Goal: Transaction & Acquisition: Purchase product/service

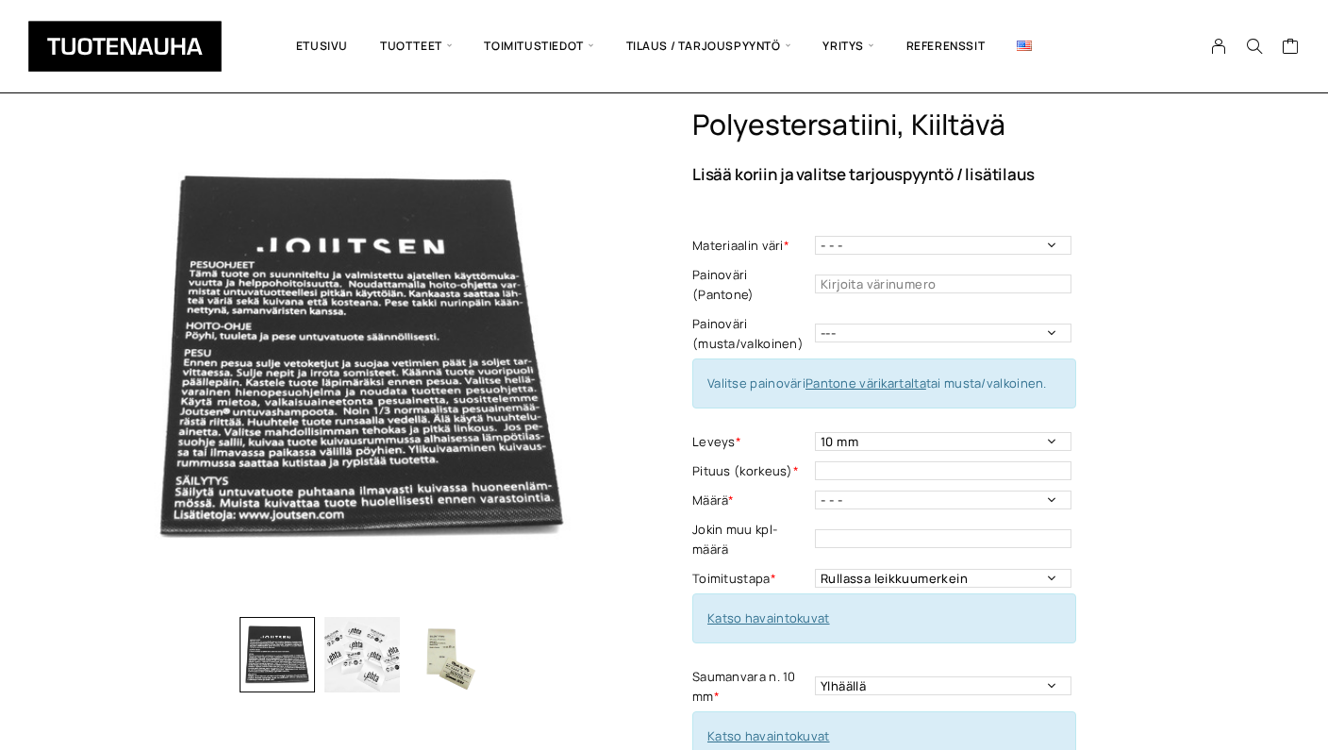
scroll to position [62, 0]
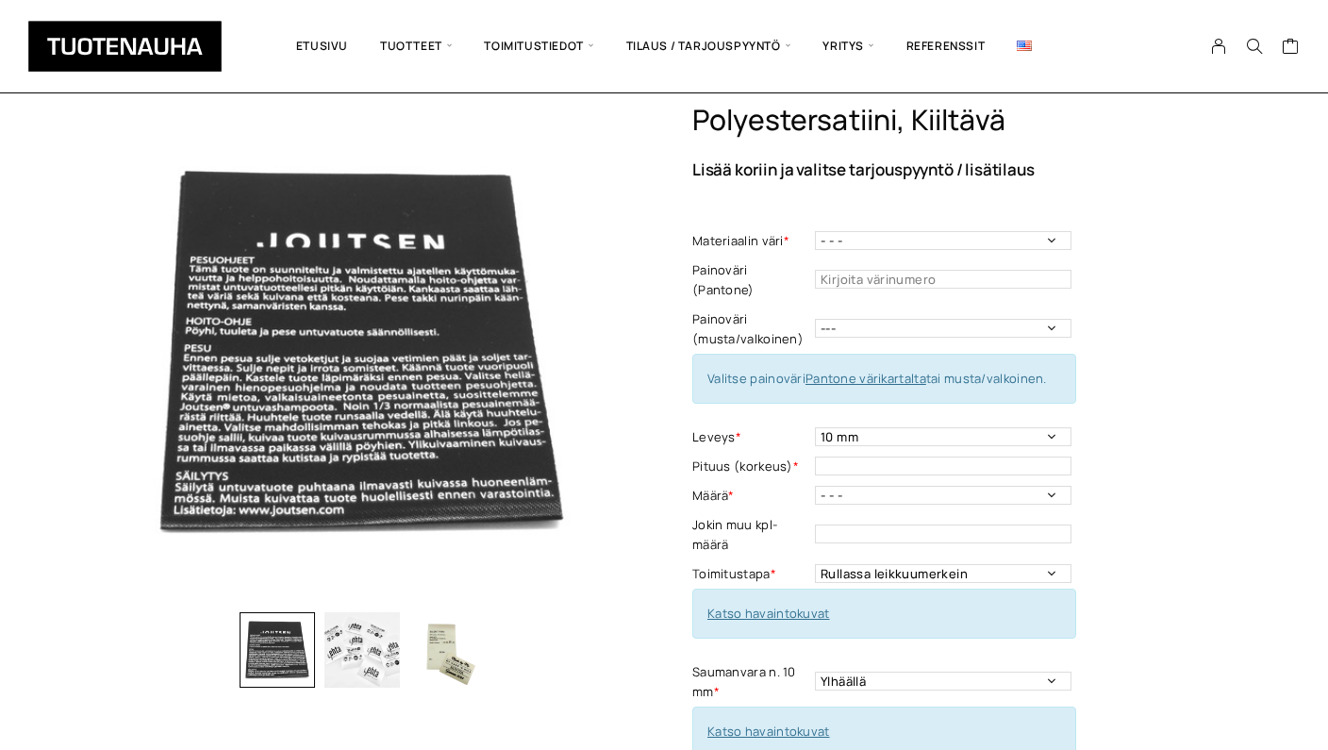
click at [329, 636] on img "button" at bounding box center [362, 649] width 75 height 75
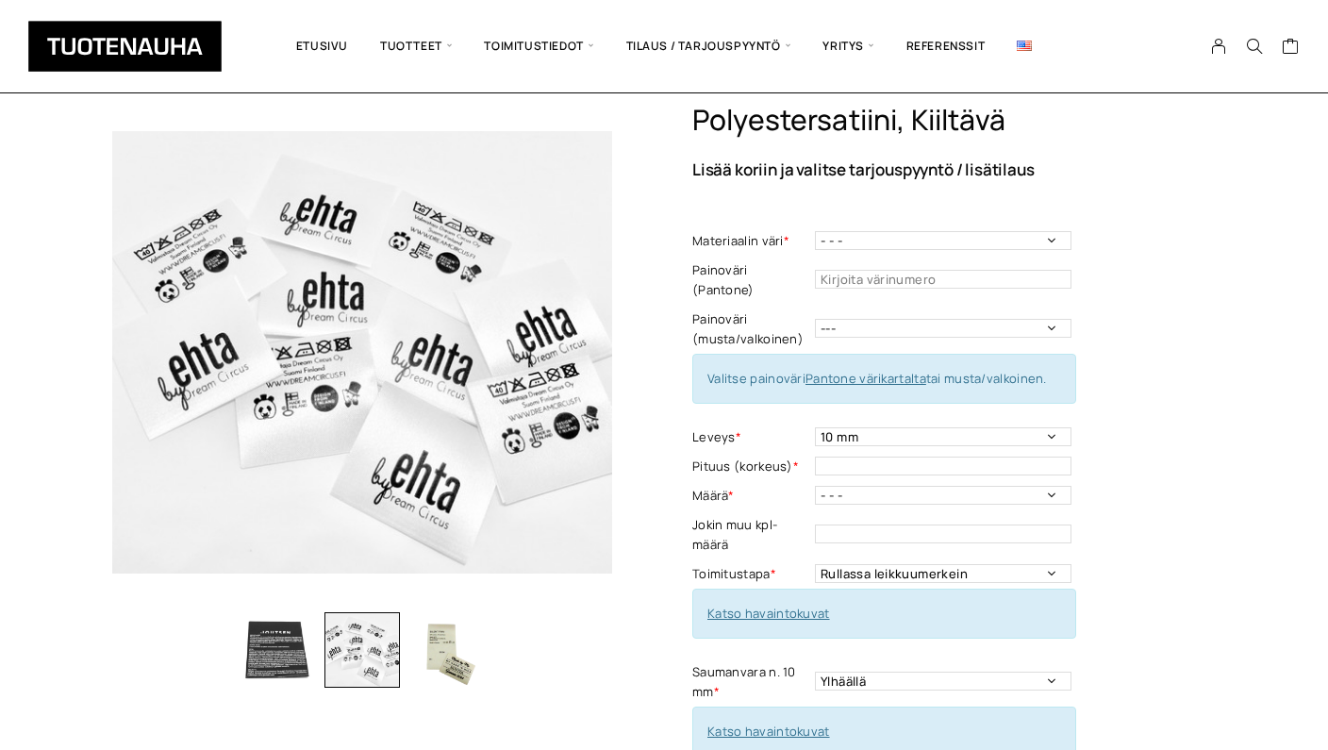
click at [439, 638] on img "button" at bounding box center [446, 649] width 75 height 75
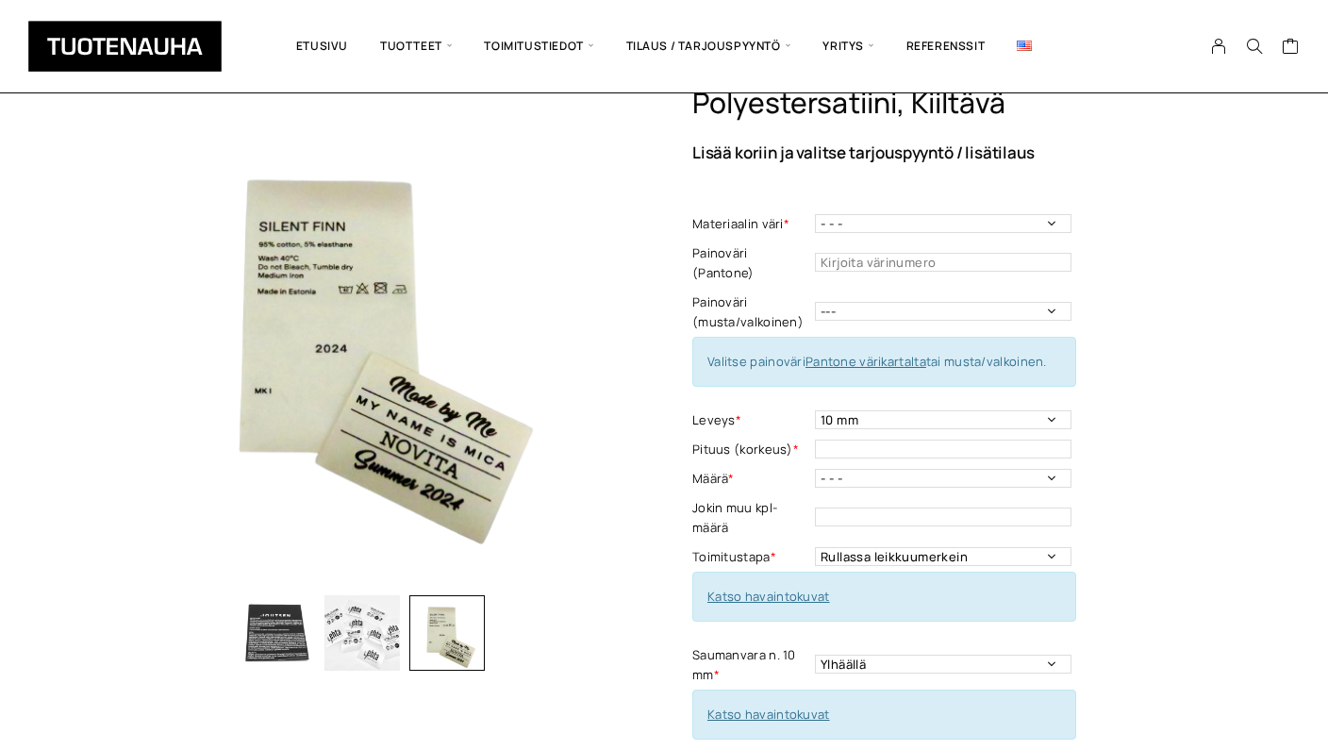
scroll to position [79, 0]
select select "Valkoinen"
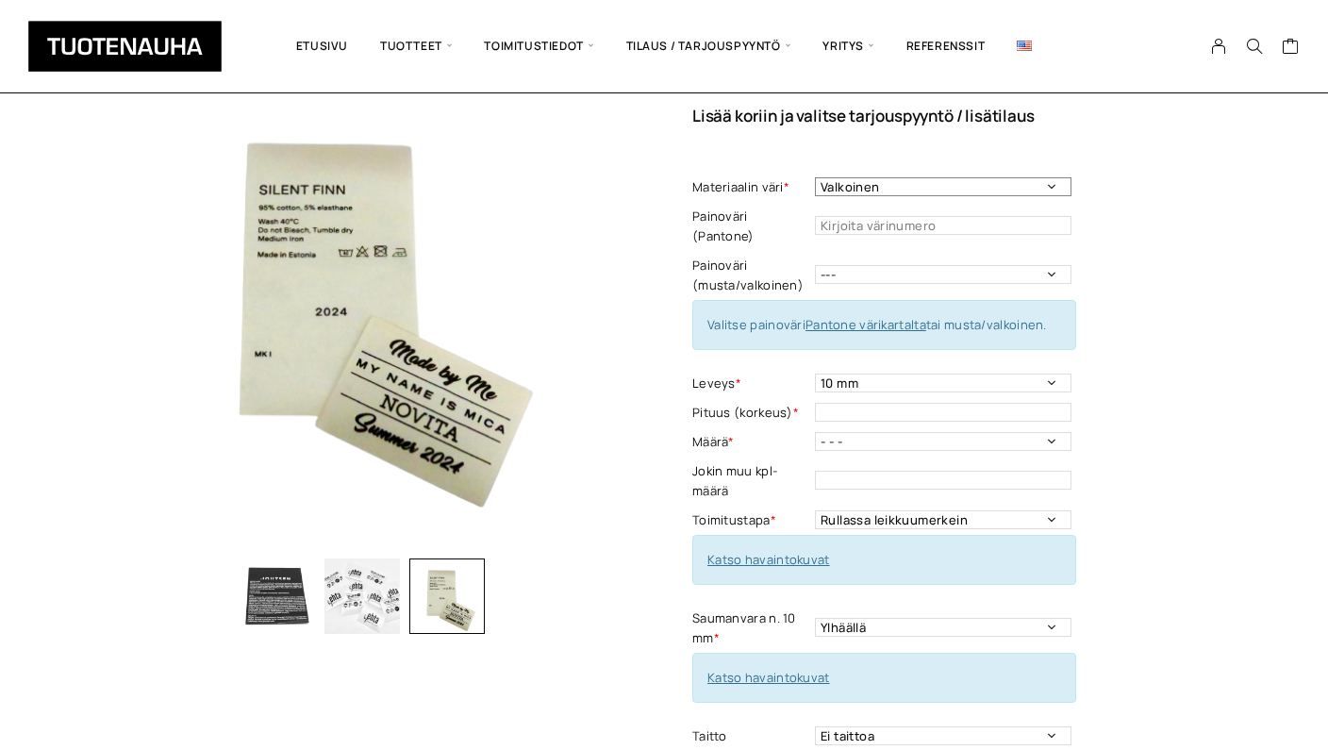
scroll to position [117, 0]
select select "musta"
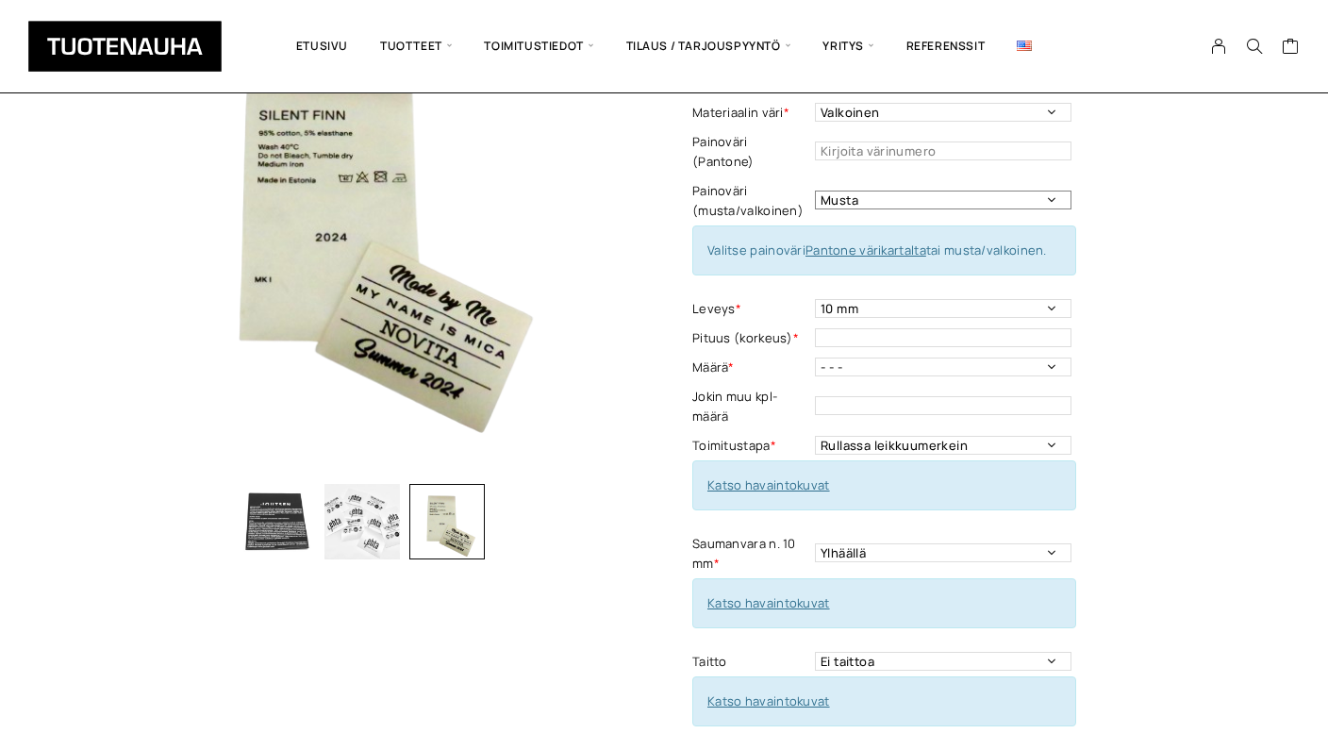
scroll to position [192, 0]
click at [351, 526] on img "button" at bounding box center [362, 520] width 75 height 75
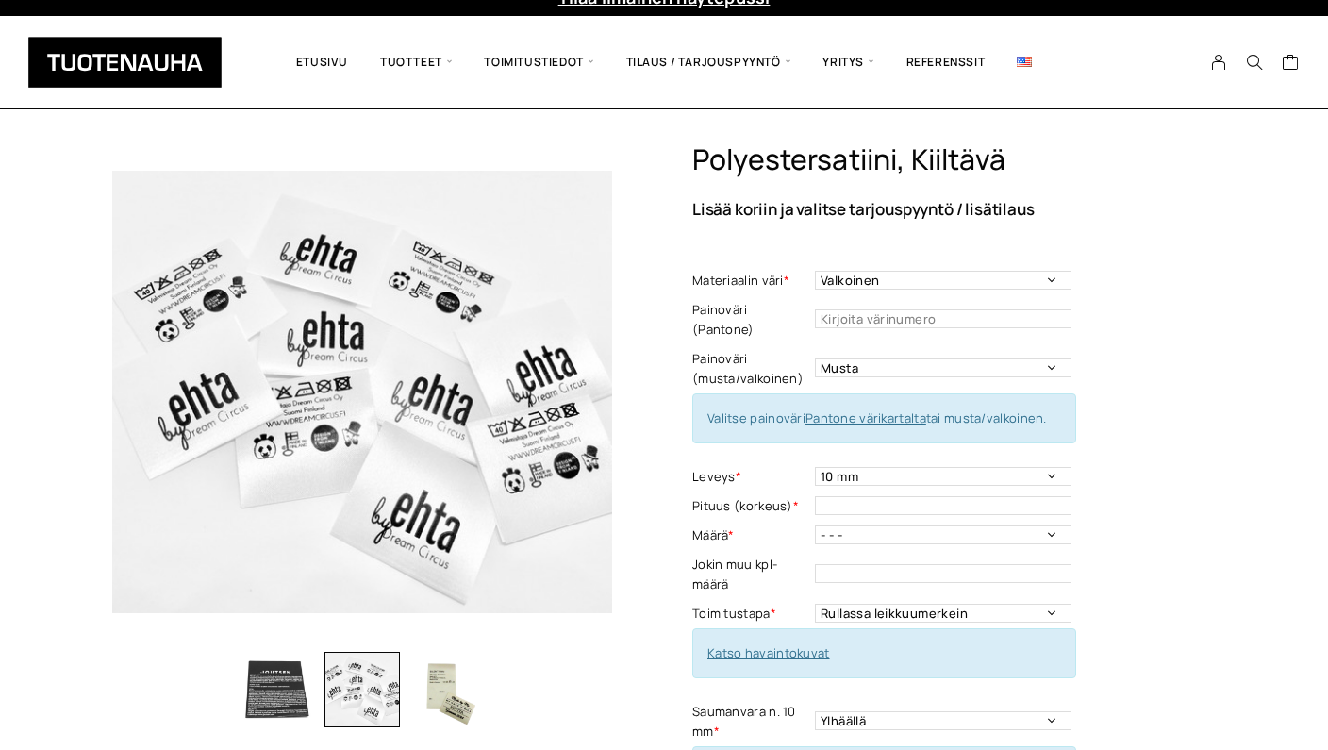
scroll to position [19, 0]
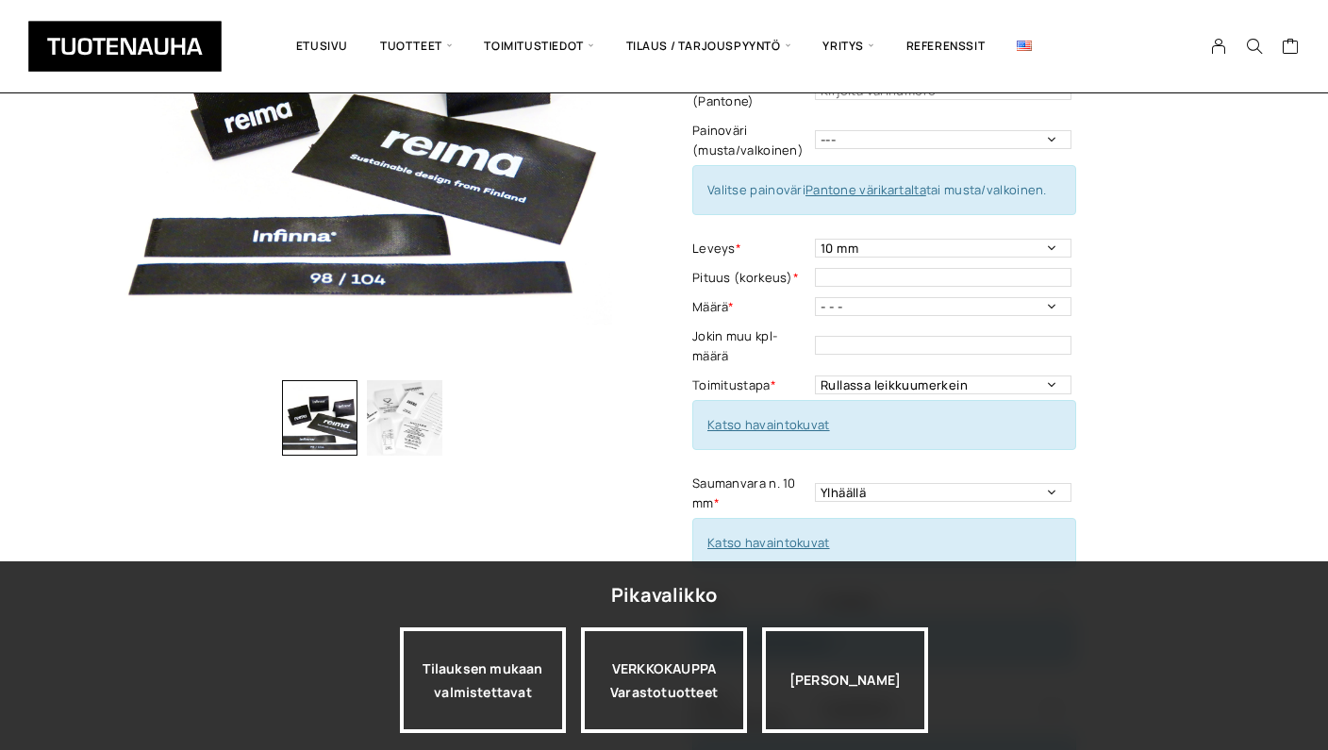
scroll to position [301, 0]
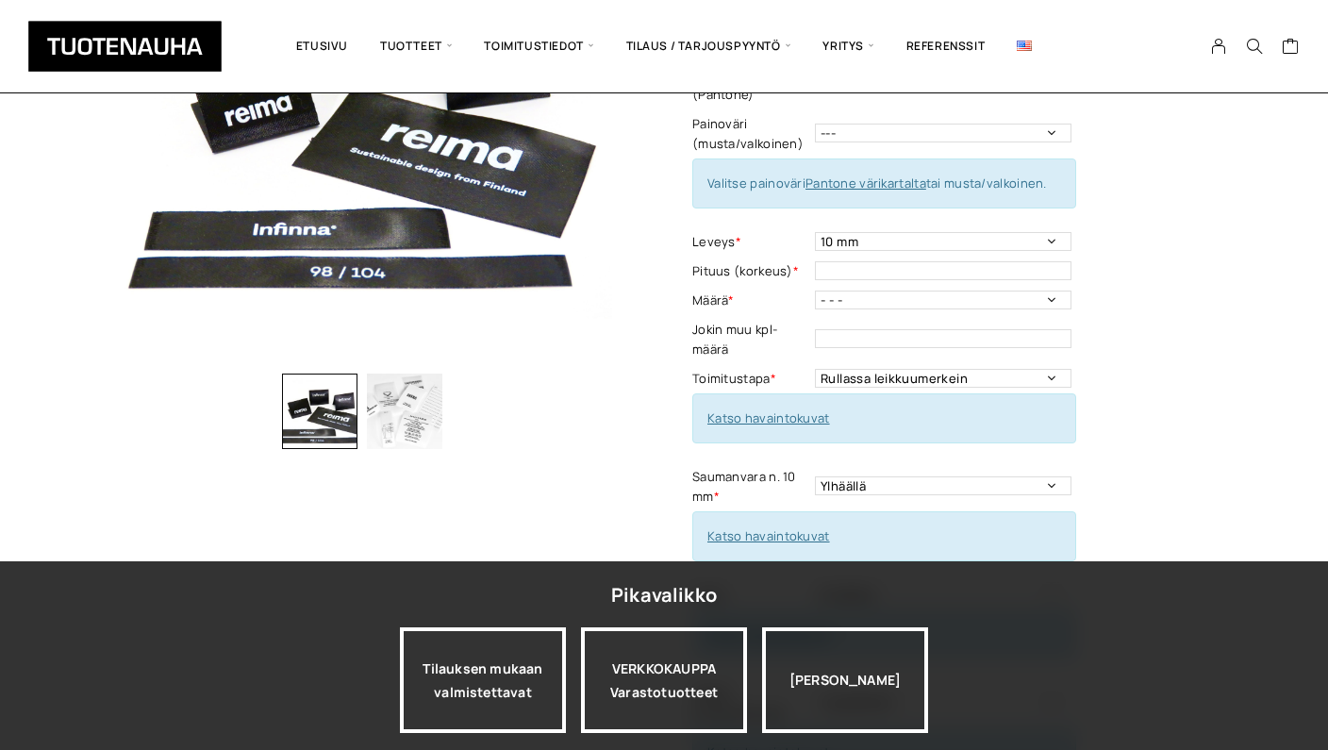
click at [417, 412] on img "button" at bounding box center [404, 411] width 75 height 75
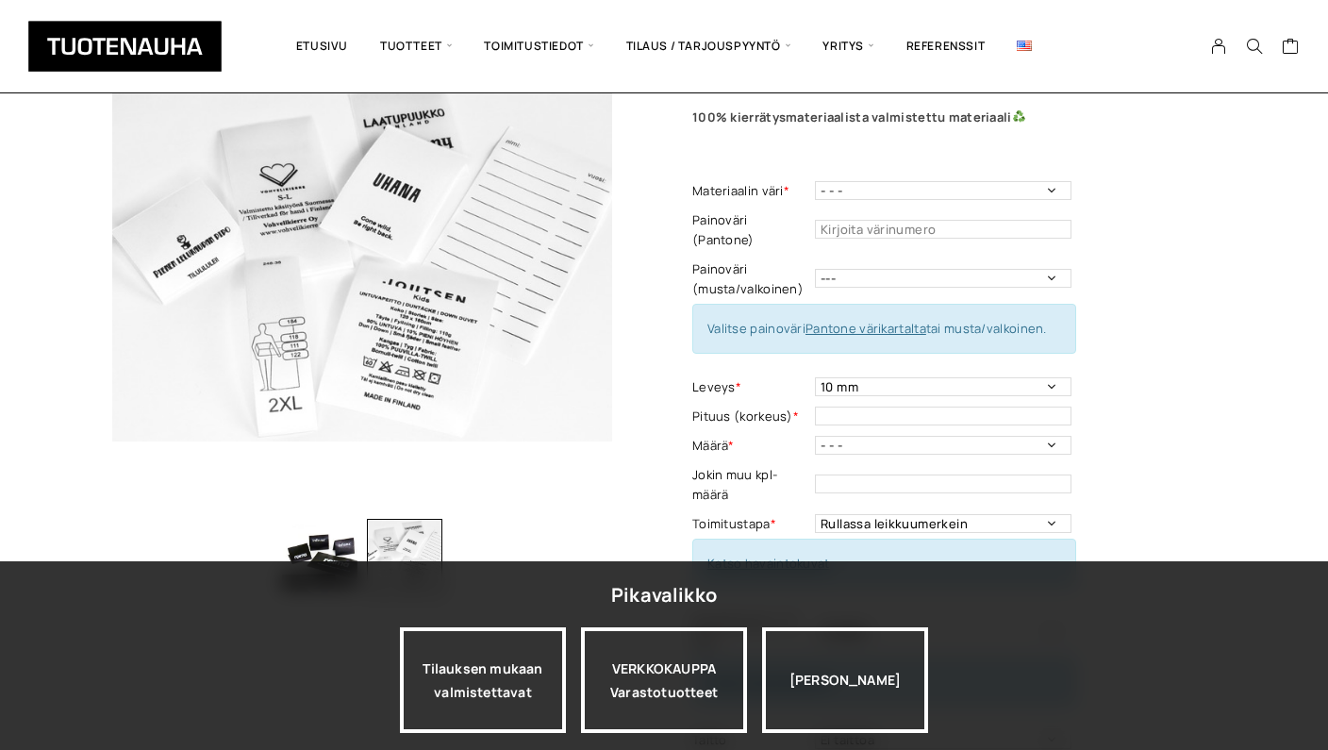
scroll to position [160, 0]
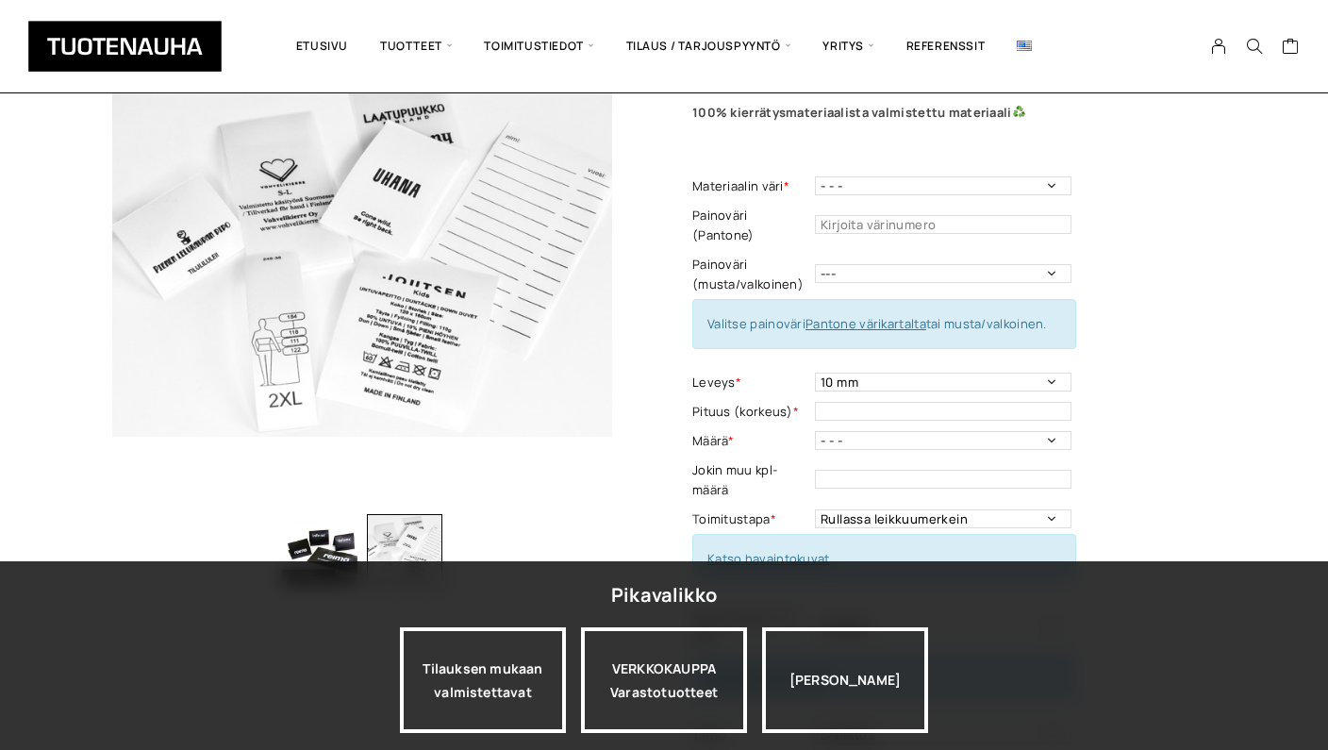
click at [645, 482] on div "Ekologinen polyestersatiini Lisää koriin ja valitse tarjouspyyntö / lisätilaus …" at bounding box center [664, 606] width 1104 height 1203
click at [1169, 528] on div "Ekologinen polyestersatiini Lisää koriin ja valitse tarjouspyyntö / lisätilaus …" at bounding box center [954, 611] width 524 height 1212
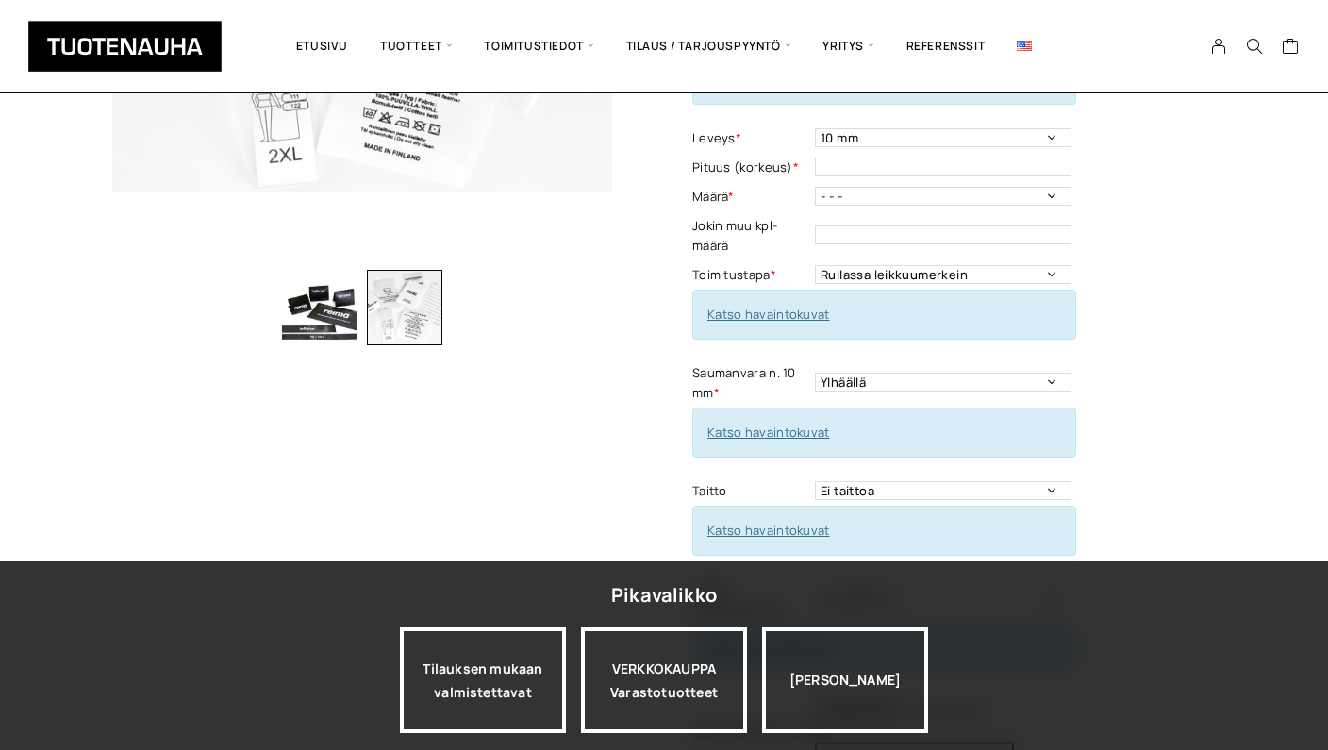
scroll to position [415, 0]
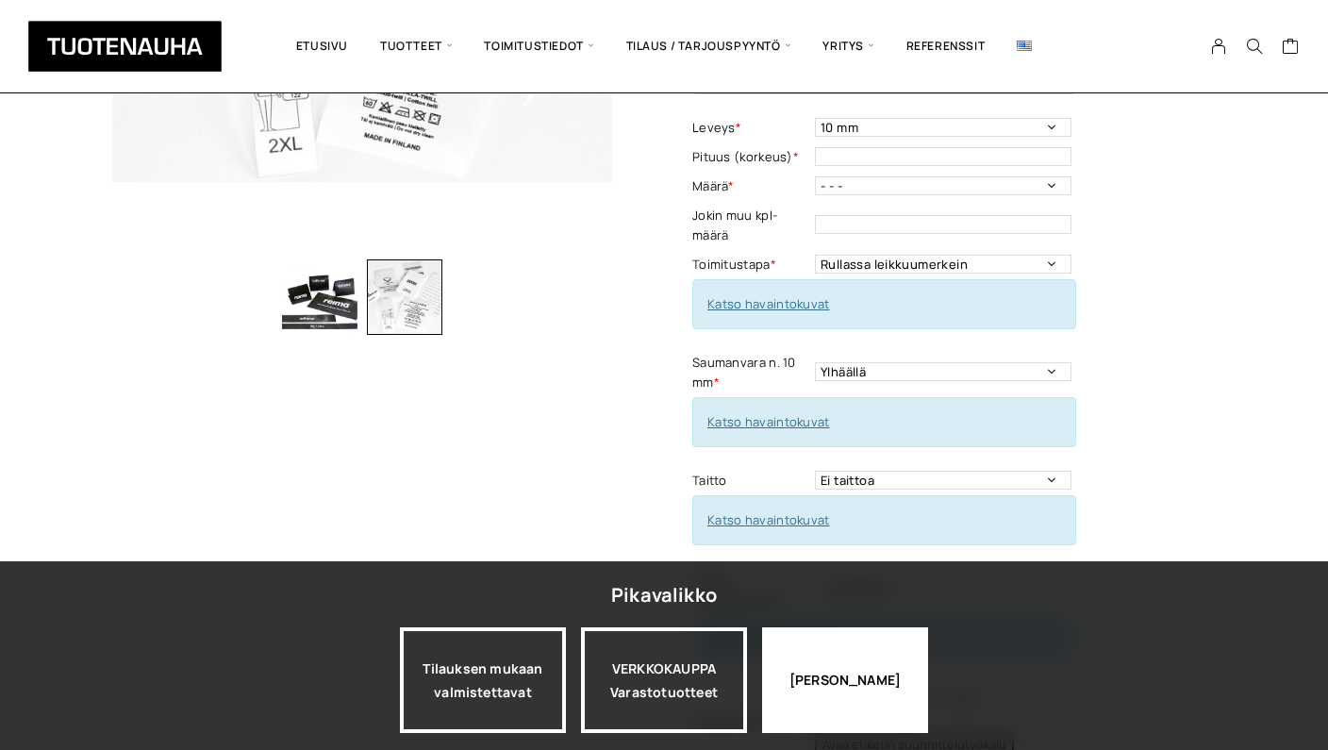
click at [915, 630] on div "[PERSON_NAME]" at bounding box center [845, 680] width 166 height 106
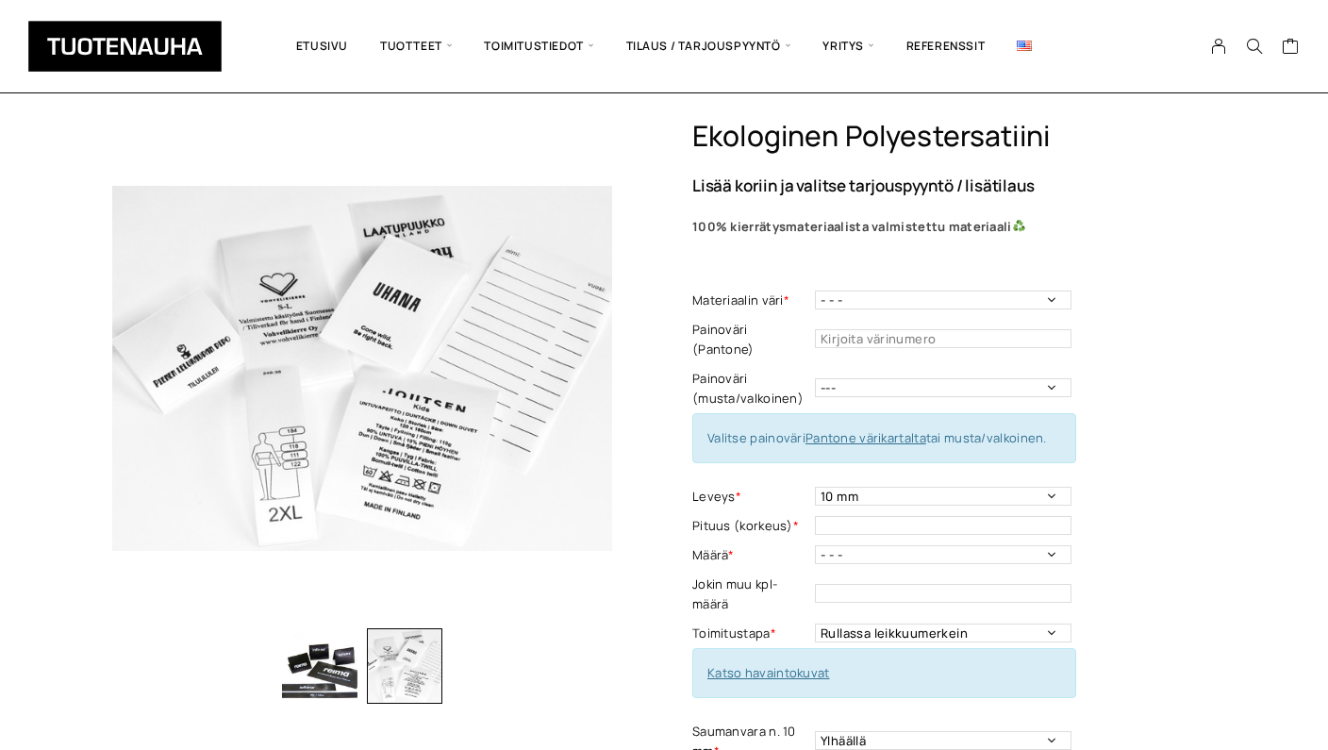
scroll to position [60, 0]
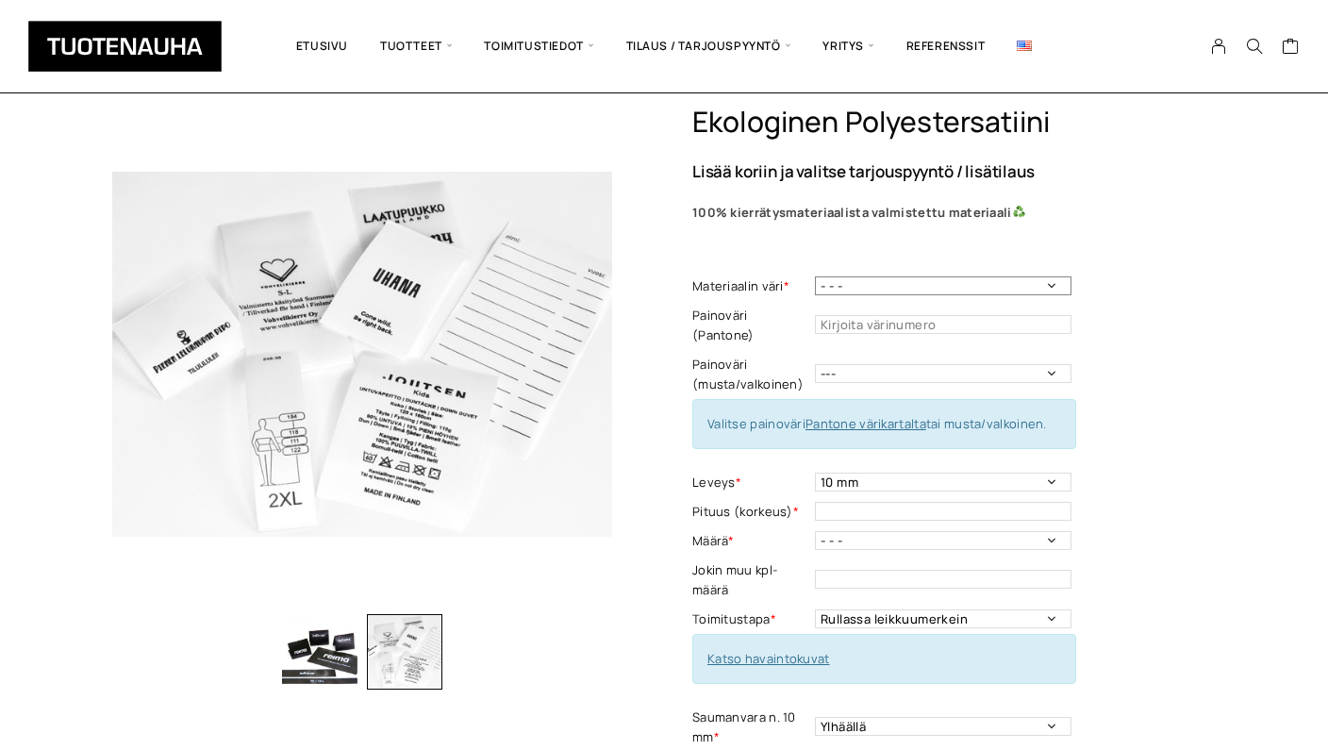
select select "Valkoinen"
select select "musta"
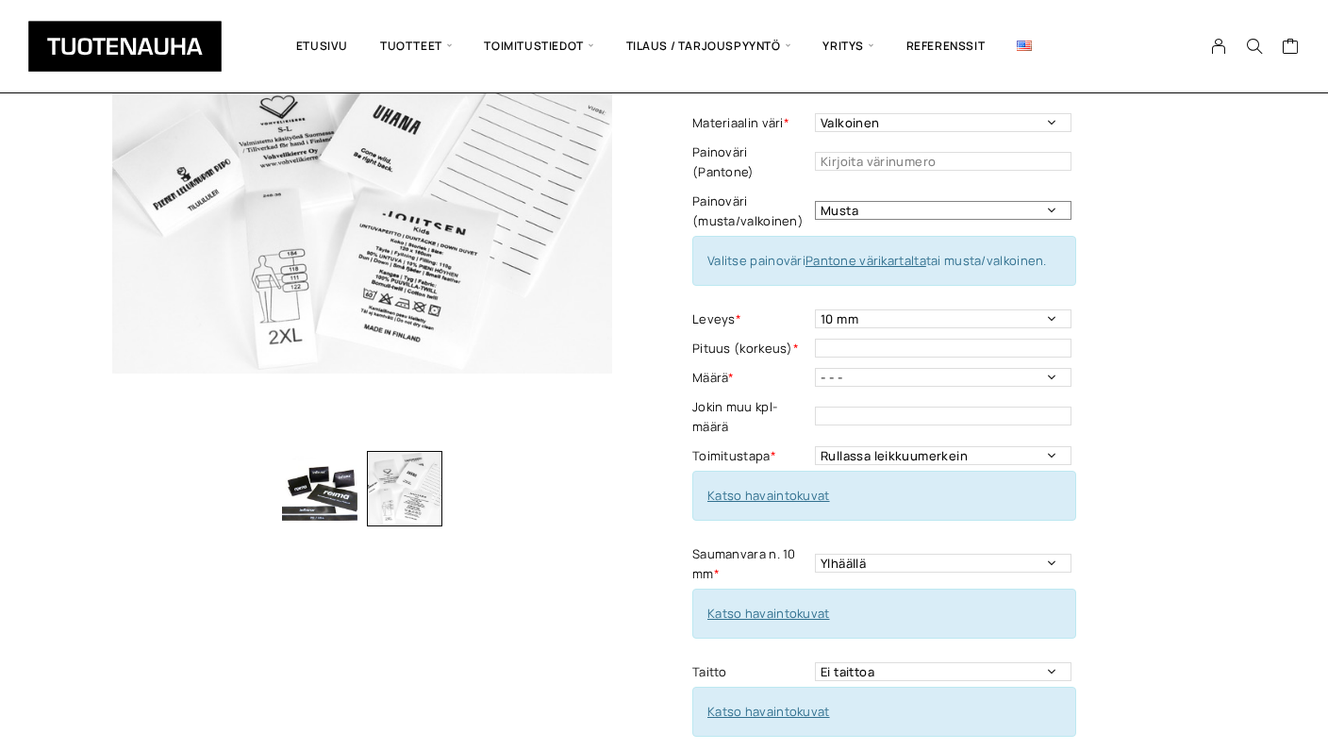
scroll to position [225, 0]
select select "30 mm"
click at [973, 338] on input "text" at bounding box center [943, 347] width 257 height 19
type input "60 mm"
click at [1153, 416] on div "Ekologinen polyestersatiini Lisää koriin ja valitse tarjouspyyntö / lisätilaus …" at bounding box center [954, 547] width 524 height 1212
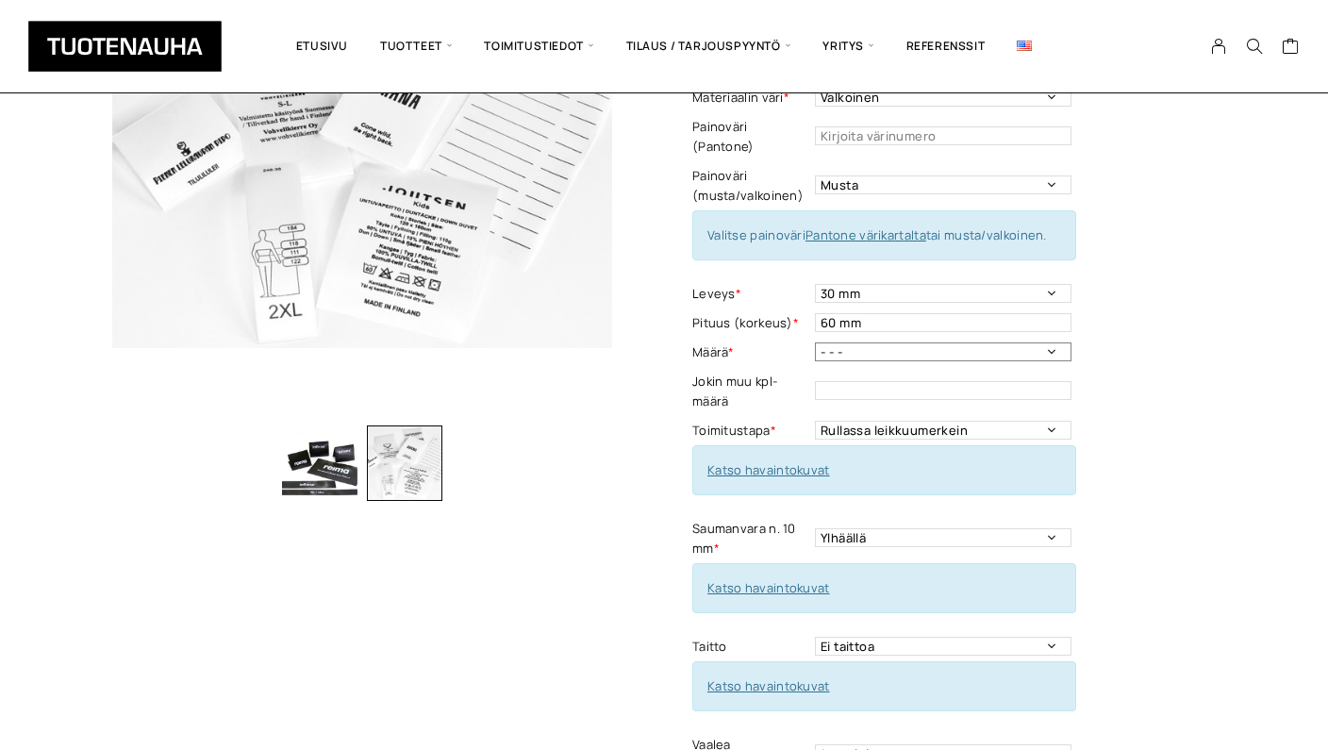
scroll to position [251, 0]
click at [965, 379] on input "text" at bounding box center [943, 388] width 257 height 19
type input "100"
click at [1140, 463] on div "Ekologinen polyestersatiini Lisää koriin ja valitse tarjouspyyntö / lisätilaus …" at bounding box center [954, 520] width 524 height 1212
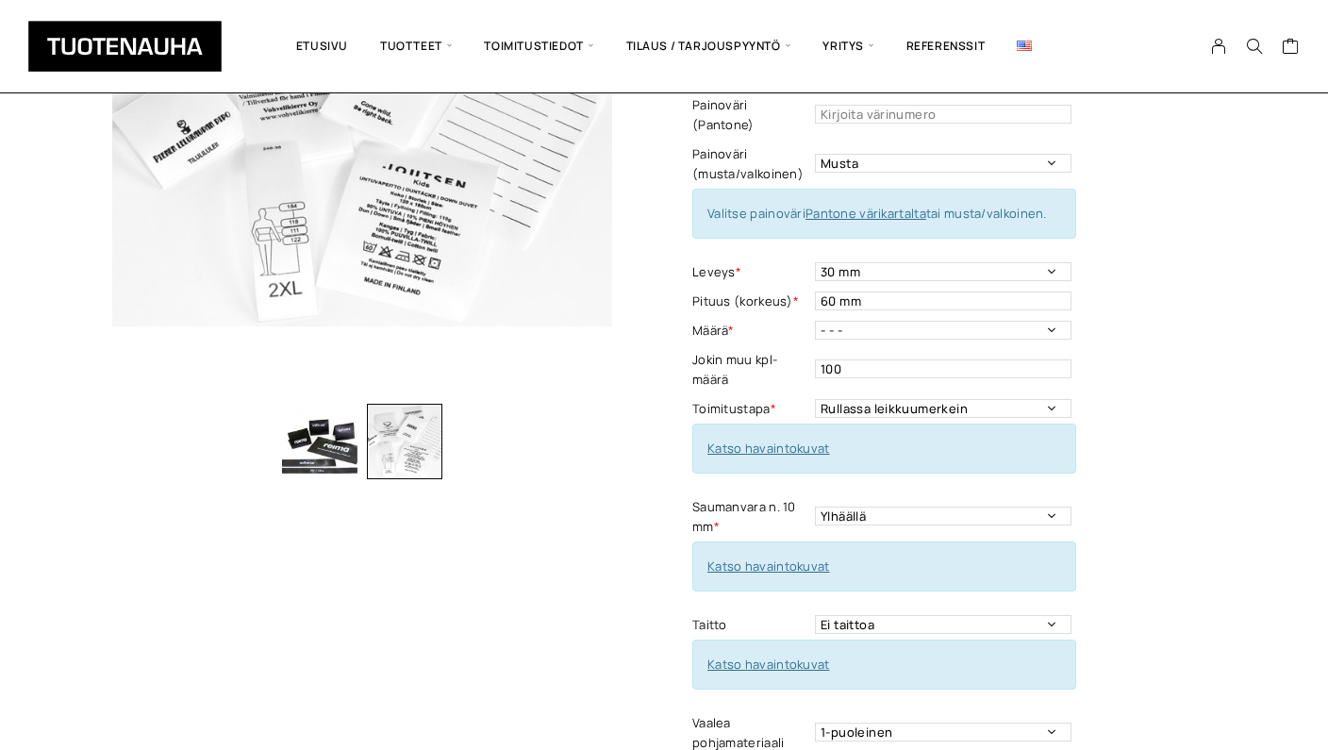
scroll to position [272, 0]
select select "Leikattuna"
click at [1093, 459] on div "Ekologinen polyestersatiini Lisää koriin ja valitse tarjouspyyntö / lisätilaus …" at bounding box center [954, 499] width 524 height 1212
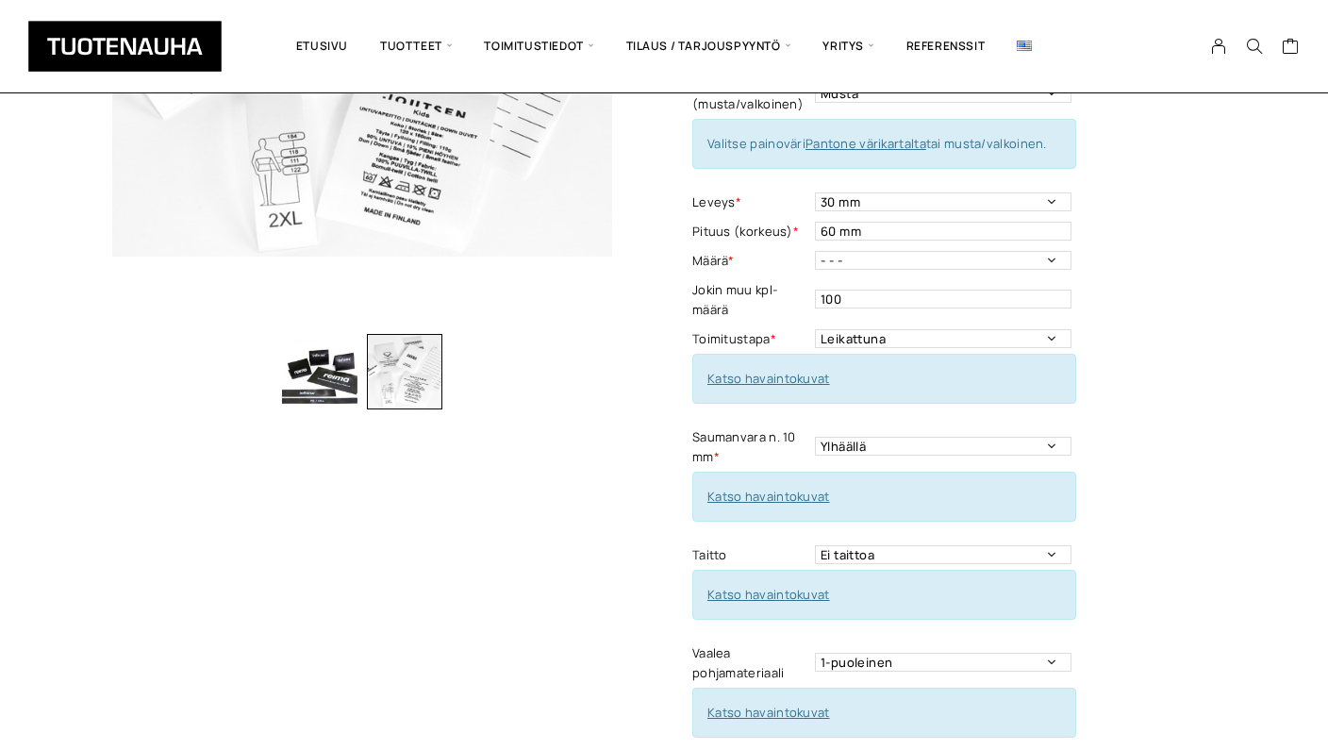
scroll to position [343, 0]
click at [776, 367] on link "Katso havaintokuvat" at bounding box center [769, 375] width 123 height 17
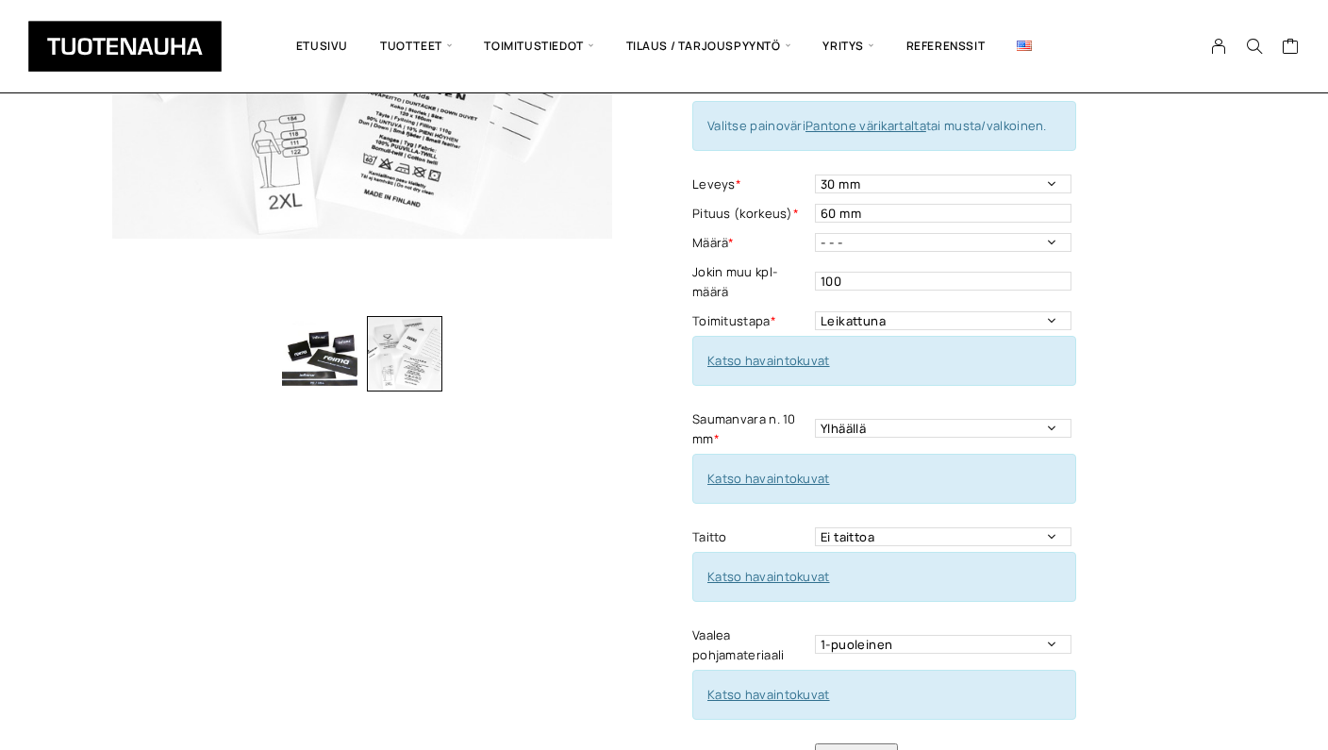
scroll to position [357, 0]
click at [777, 472] on link "Katso havaintokuvat" at bounding box center [769, 480] width 123 height 17
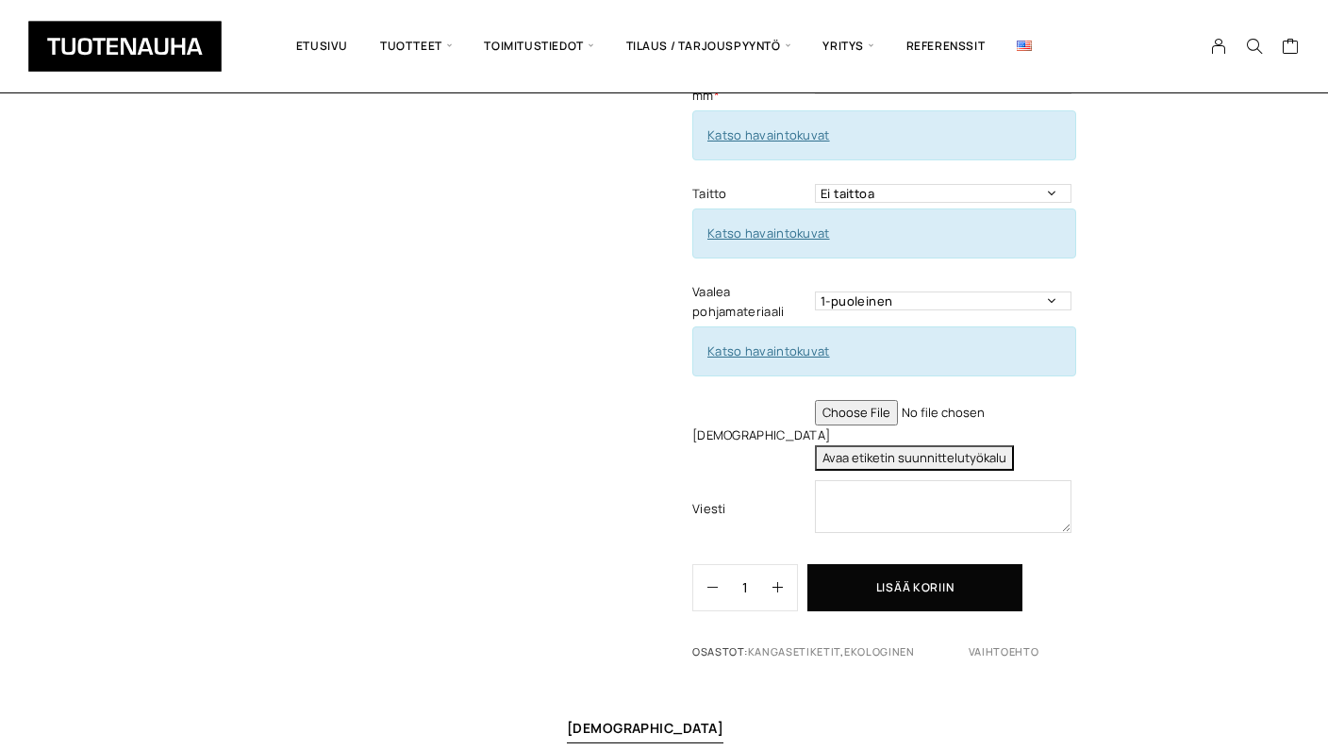
scroll to position [707, 0]
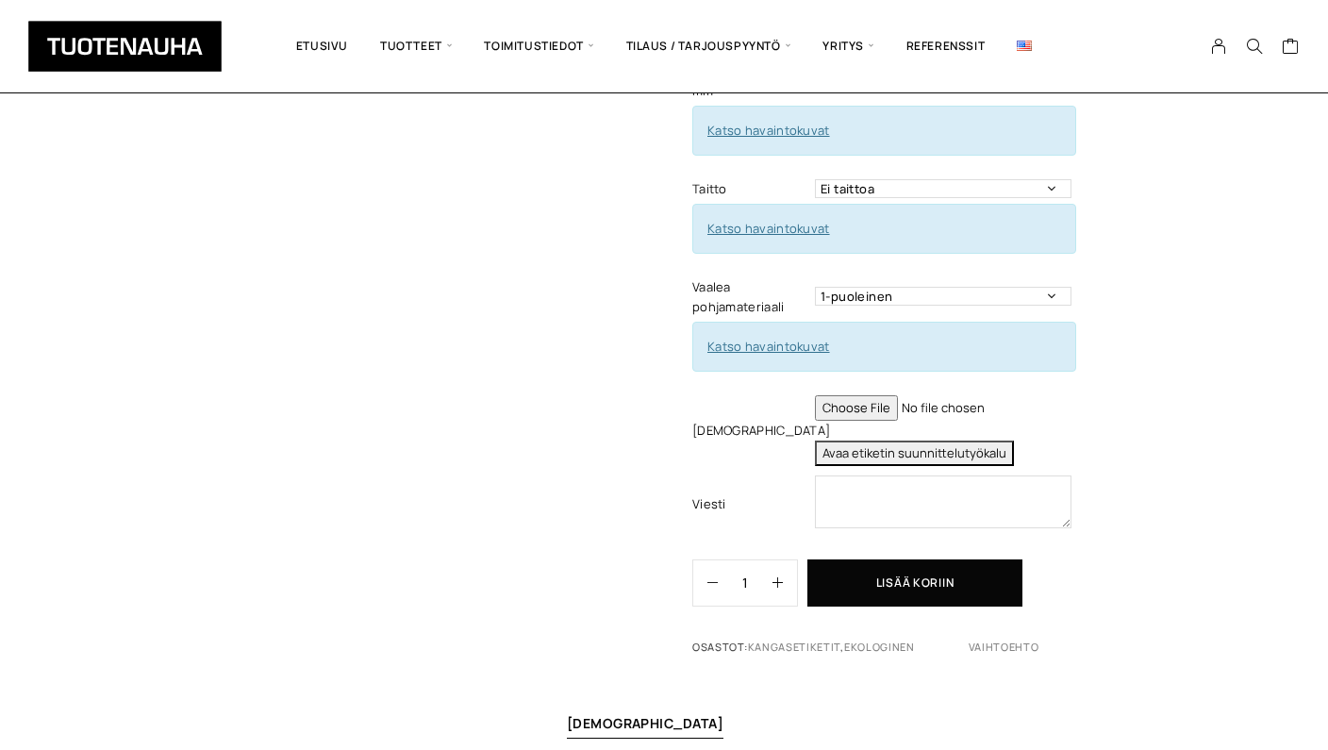
click at [760, 338] on link "Katso havaintokuvat" at bounding box center [769, 346] width 123 height 17
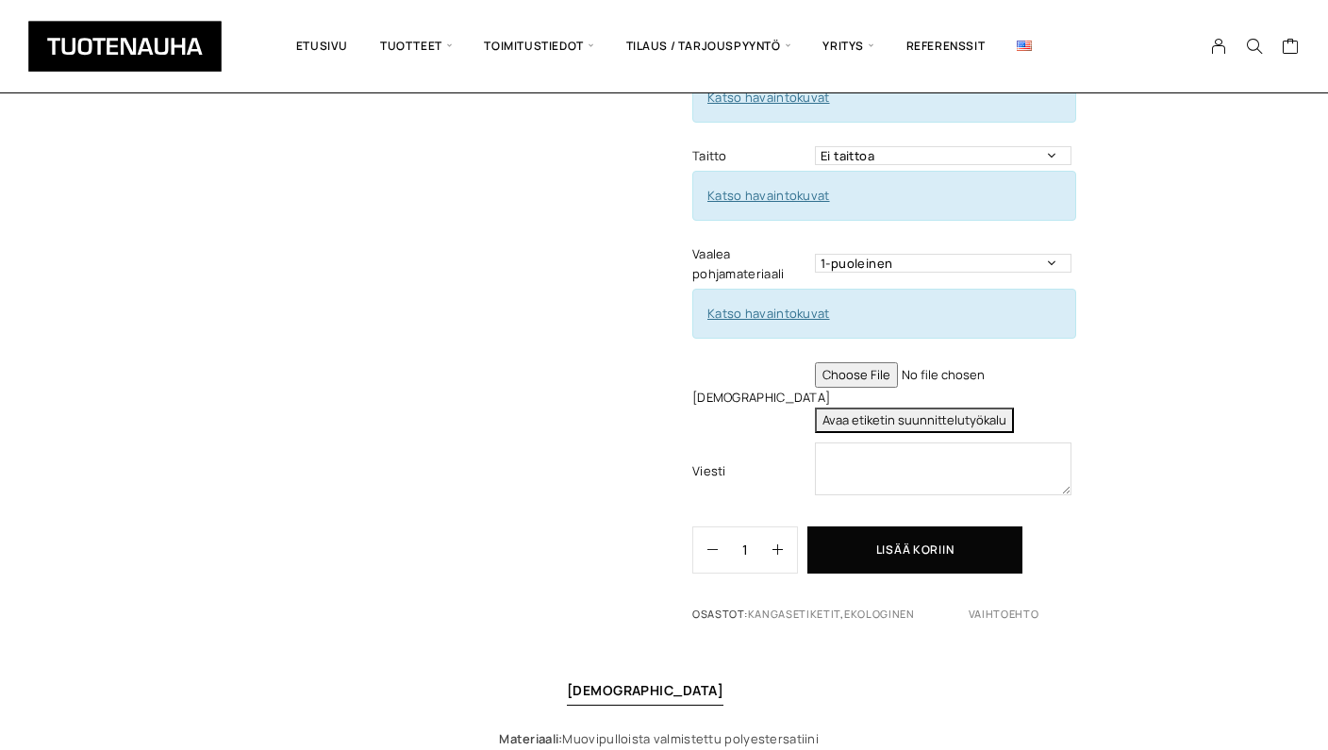
scroll to position [742, 0]
click at [896, 406] on button "Avaa etiketin suunnittelutyökalu" at bounding box center [914, 418] width 199 height 25
